Goal: Task Accomplishment & Management: Complete application form

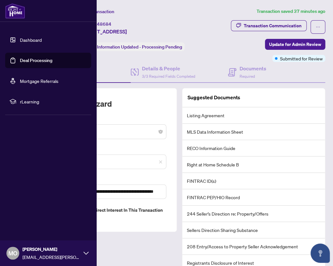
click at [20, 61] on link "Deal Processing" at bounding box center [36, 61] width 32 height 6
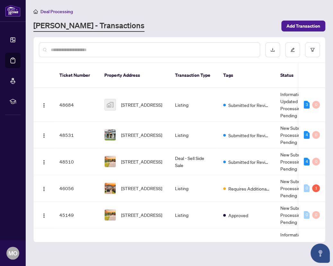
click at [293, 26] on span "Add Transaction" at bounding box center [304, 26] width 34 height 10
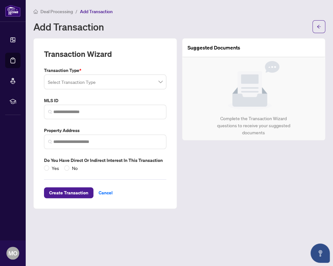
click at [115, 83] on input "search" at bounding box center [102, 83] width 109 height 14
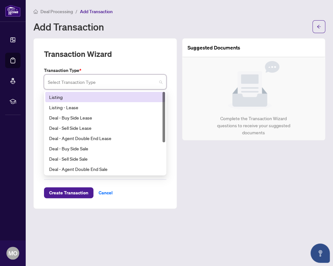
click at [114, 95] on div "Listing" at bounding box center [105, 97] width 112 height 7
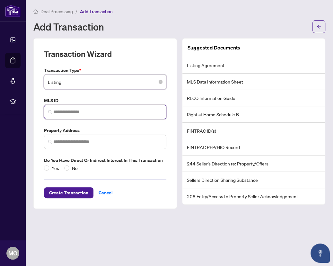
click at [105, 113] on input "search" at bounding box center [107, 112] width 109 height 7
paste input "*********"
type input "*********"
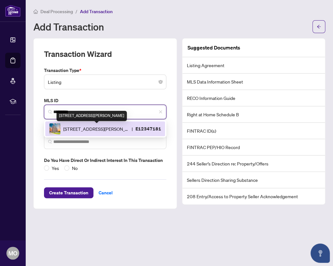
click at [109, 130] on span "[STREET_ADDRESS][PERSON_NAME]" at bounding box center [96, 128] width 66 height 7
type input "**********"
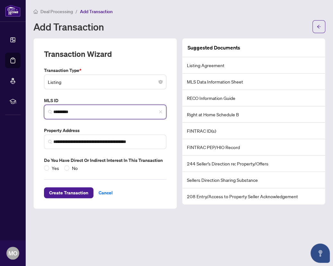
type input "*********"
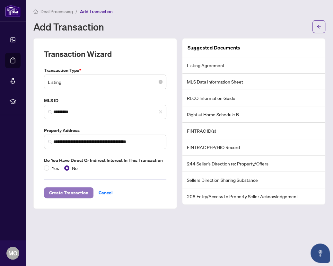
click at [66, 191] on span "Create Transaction" at bounding box center [68, 193] width 39 height 10
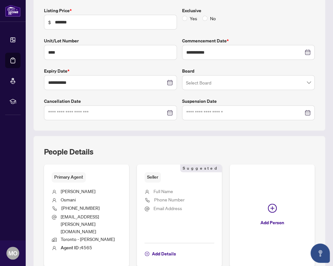
scroll to position [110, 0]
click at [214, 80] on input "search" at bounding box center [246, 83] width 120 height 14
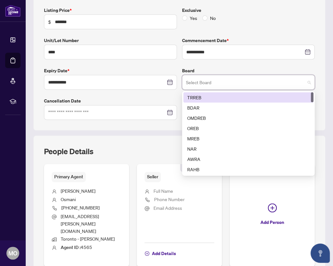
click at [209, 97] on div "TRREB" at bounding box center [248, 97] width 123 height 7
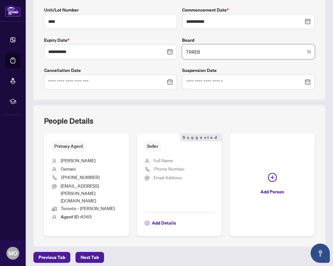
scroll to position [151, 0]
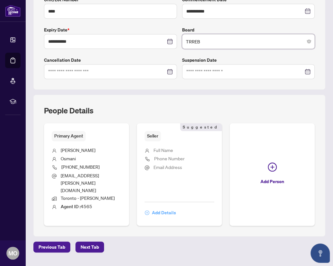
click at [159, 208] on span "Add Details" at bounding box center [164, 213] width 24 height 10
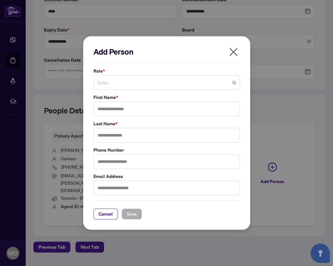
click at [159, 86] on span "Seller" at bounding box center [166, 83] width 139 height 12
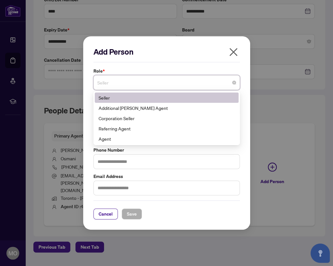
click at [153, 101] on div "Seller" at bounding box center [167, 97] width 136 height 7
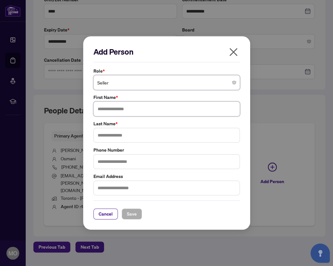
click at [150, 107] on input "text" at bounding box center [167, 109] width 147 height 15
type input "**********"
click at [147, 134] on input "text" at bounding box center [167, 135] width 147 height 15
type input "*****"
click at [131, 215] on span "Save" at bounding box center [132, 214] width 10 height 10
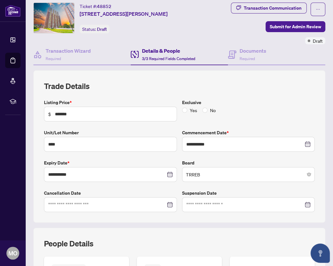
scroll to position [22, 0]
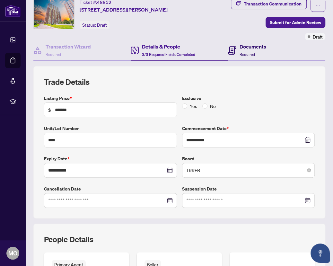
click at [255, 48] on h4 "Documents" at bounding box center [253, 47] width 27 height 8
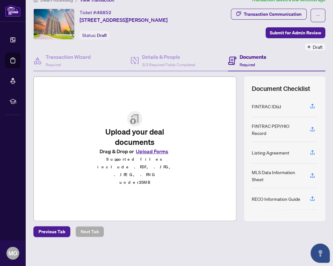
click at [155, 156] on button "Upload Forms" at bounding box center [152, 151] width 36 height 8
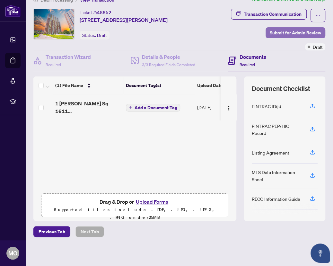
click at [295, 33] on span "Submit for Admin Review" at bounding box center [295, 33] width 51 height 10
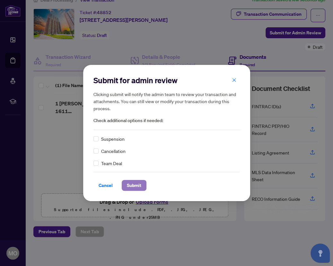
click at [138, 185] on span "Submit" at bounding box center [134, 185] width 14 height 10
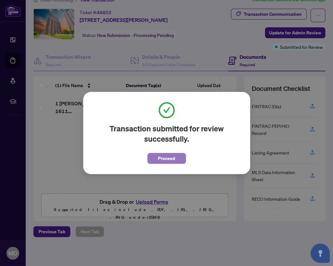
click at [164, 160] on span "Proceed" at bounding box center [166, 158] width 17 height 10
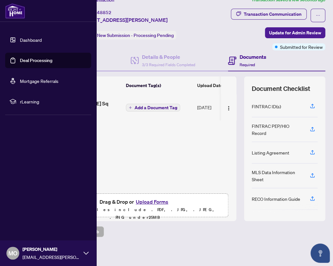
click at [20, 58] on link "Deal Processing" at bounding box center [36, 61] width 32 height 6
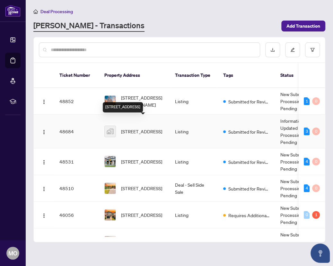
click at [137, 128] on span "[STREET_ADDRESS]" at bounding box center [141, 131] width 41 height 7
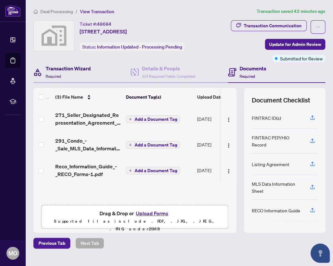
click at [84, 72] on h4 "Transaction Wizard" at bounding box center [68, 69] width 45 height 8
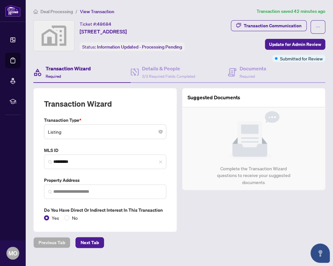
type input "**********"
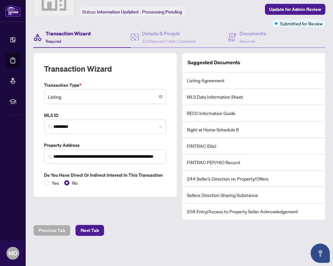
scroll to position [47, 0]
click at [84, 156] on input "**********" at bounding box center [107, 156] width 109 height 7
click at [93, 230] on span "Next Tab" at bounding box center [90, 230] width 18 height 10
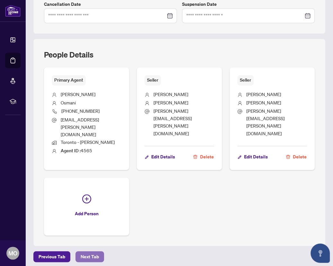
scroll to position [231, 0]
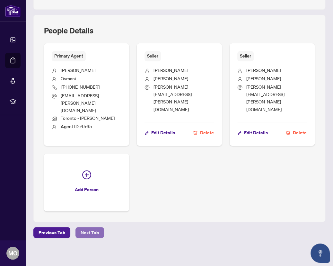
click at [93, 230] on span "Next Tab" at bounding box center [90, 233] width 18 height 10
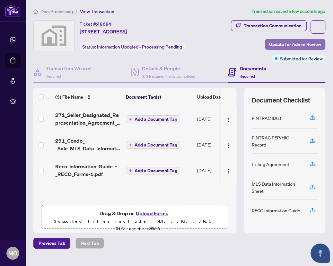
click at [283, 50] on span "Update for Admin Review" at bounding box center [295, 44] width 52 height 10
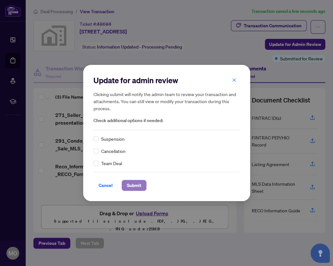
click at [136, 189] on span "Submit" at bounding box center [134, 185] width 14 height 10
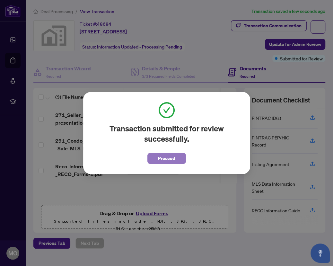
click at [173, 160] on span "Proceed" at bounding box center [166, 158] width 17 height 10
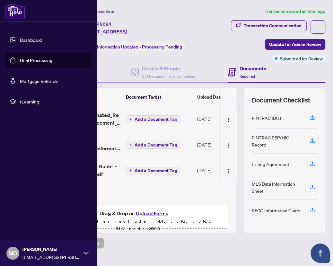
click at [38, 58] on link "Deal Processing" at bounding box center [36, 61] width 32 height 6
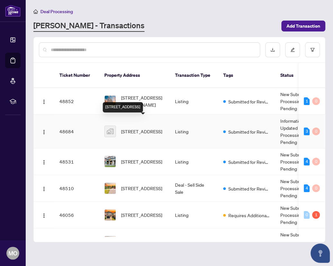
click at [142, 128] on span "[STREET_ADDRESS]" at bounding box center [141, 131] width 41 height 7
